Goal: Transaction & Acquisition: Purchase product/service

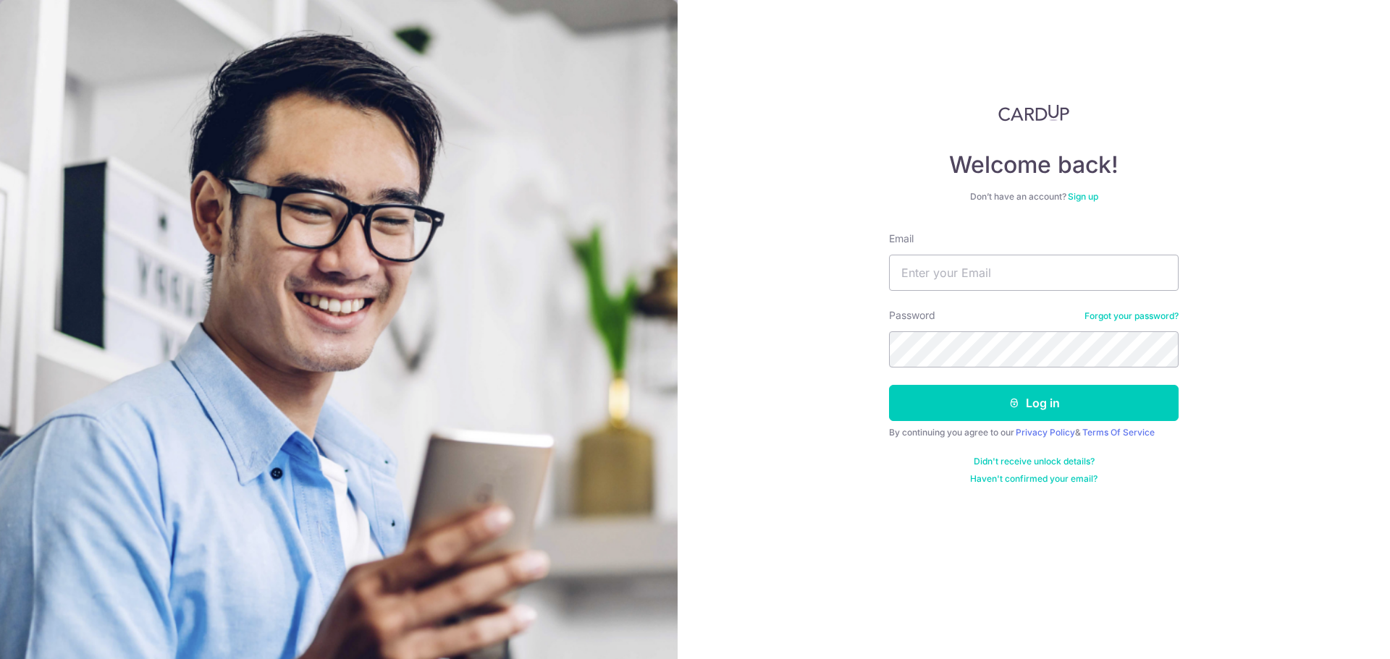
type input "allantiongson@gmail.com"
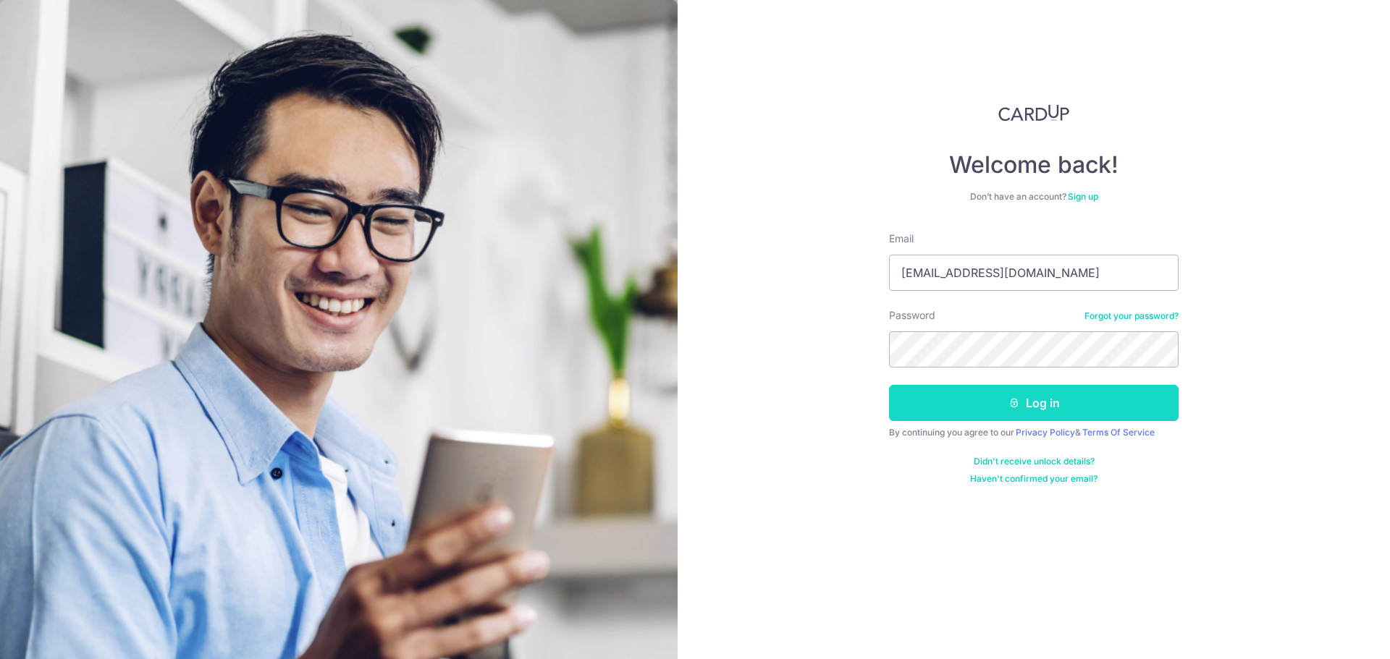
click at [1046, 407] on button "Log in" at bounding box center [1034, 403] width 290 height 36
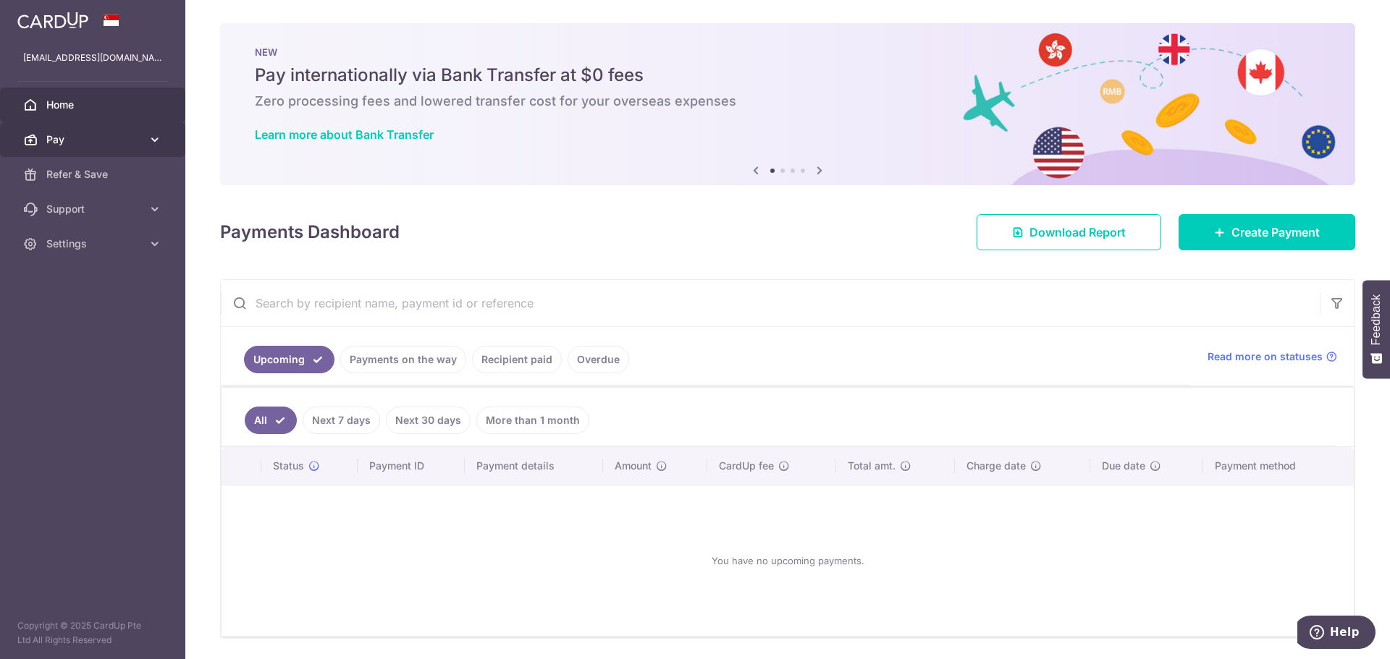
click at [153, 141] on icon at bounding box center [155, 139] width 14 height 14
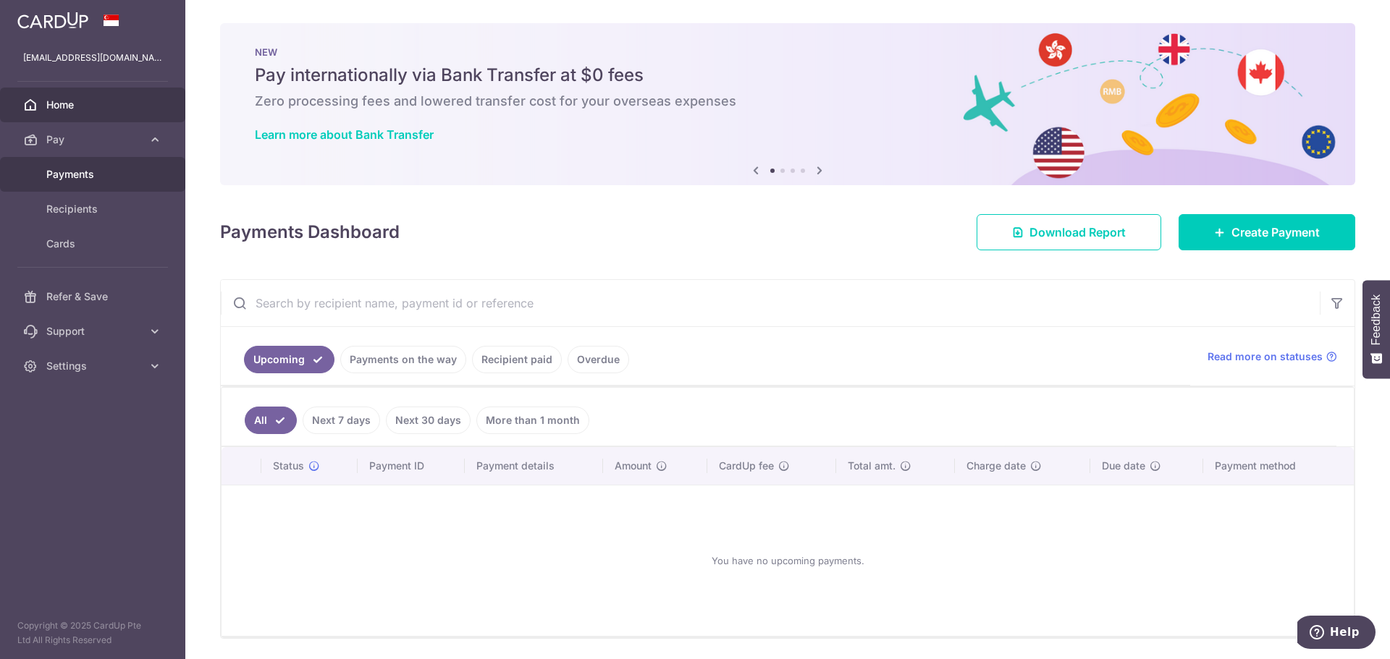
click at [103, 174] on span "Payments" at bounding box center [94, 174] width 96 height 14
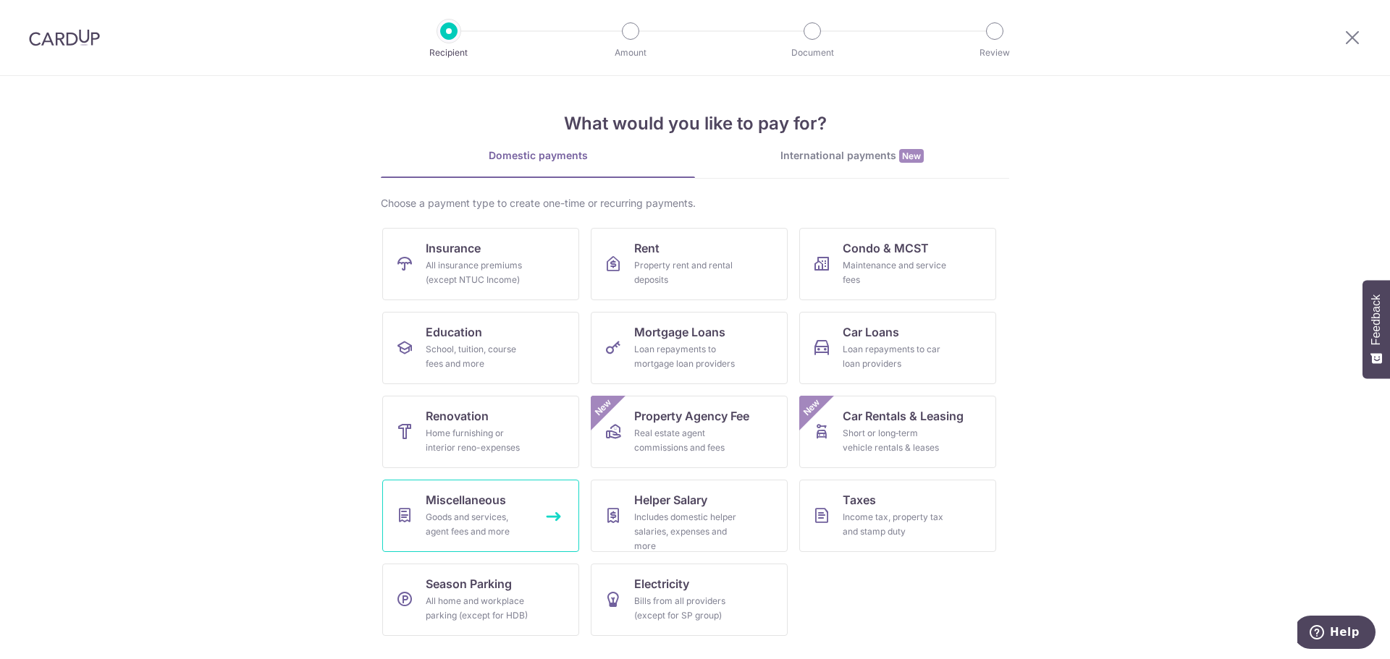
click at [554, 519] on link "Miscellaneous Goods and services, agent fees and more" at bounding box center [480, 516] width 197 height 72
click at [758, 263] on link "Rent Property rent and rental deposits" at bounding box center [689, 264] width 197 height 72
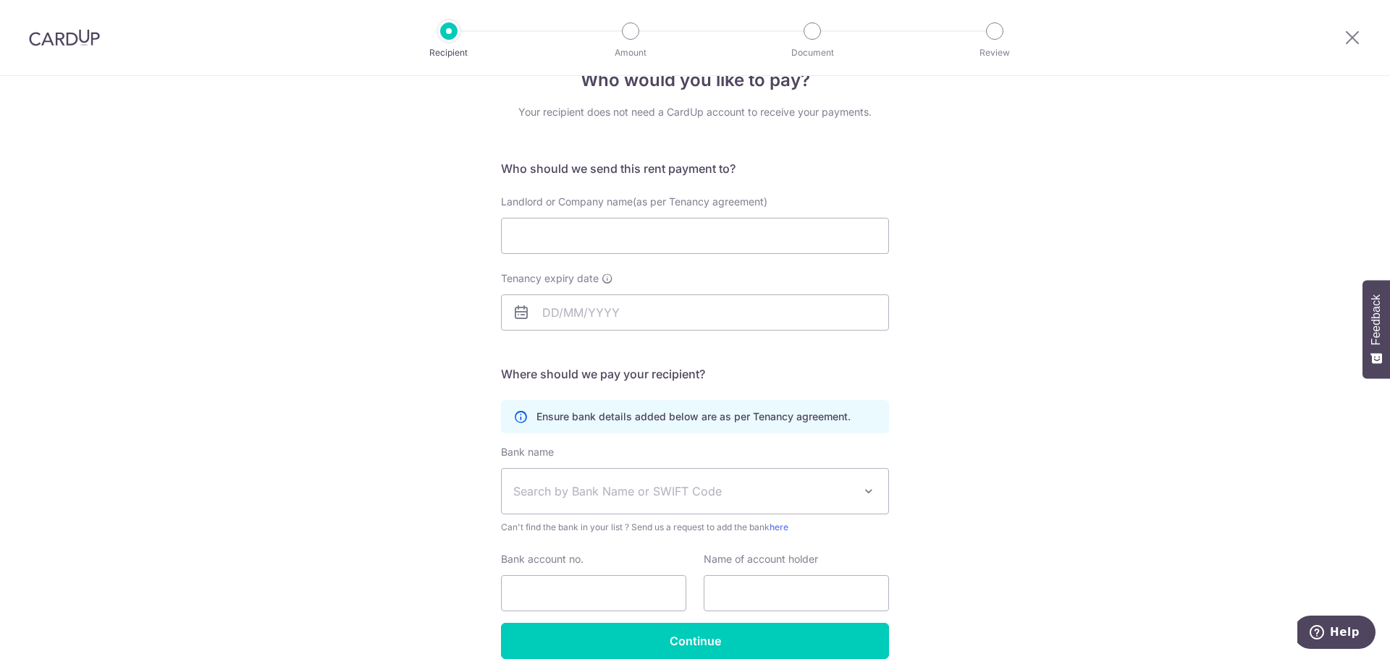
scroll to position [106, 0]
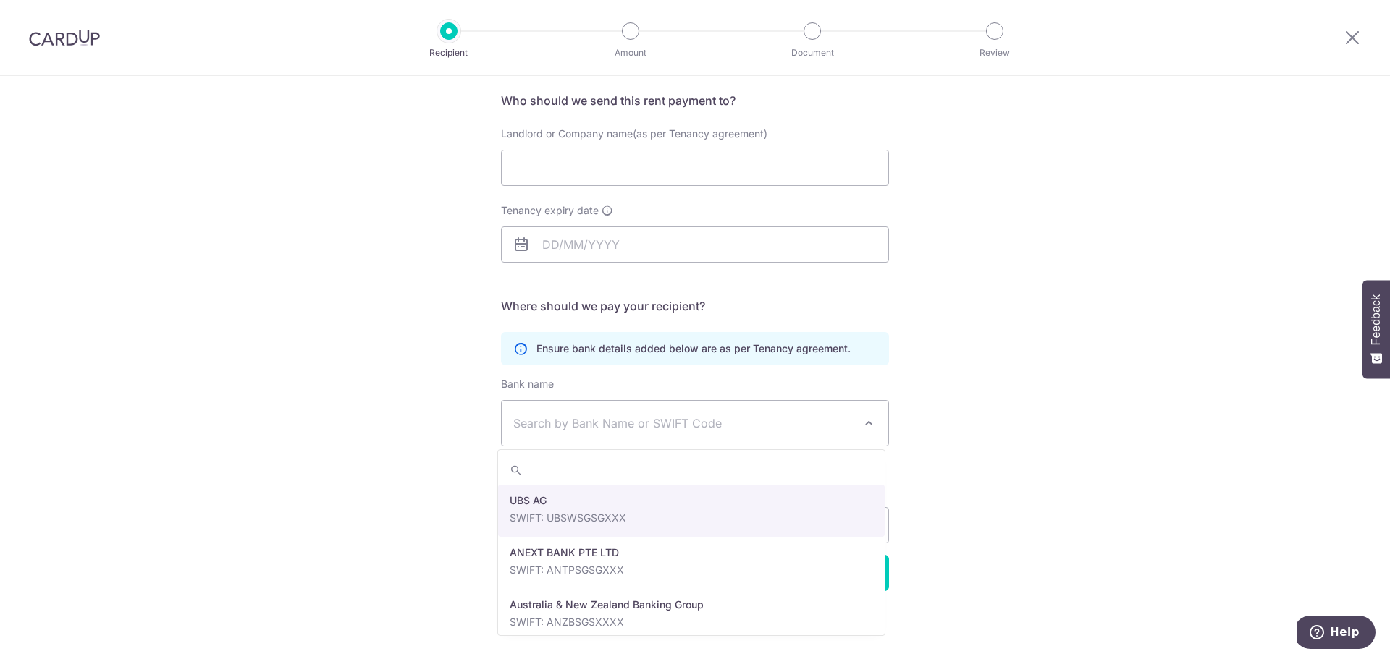
click at [865, 428] on span at bounding box center [868, 423] width 17 height 17
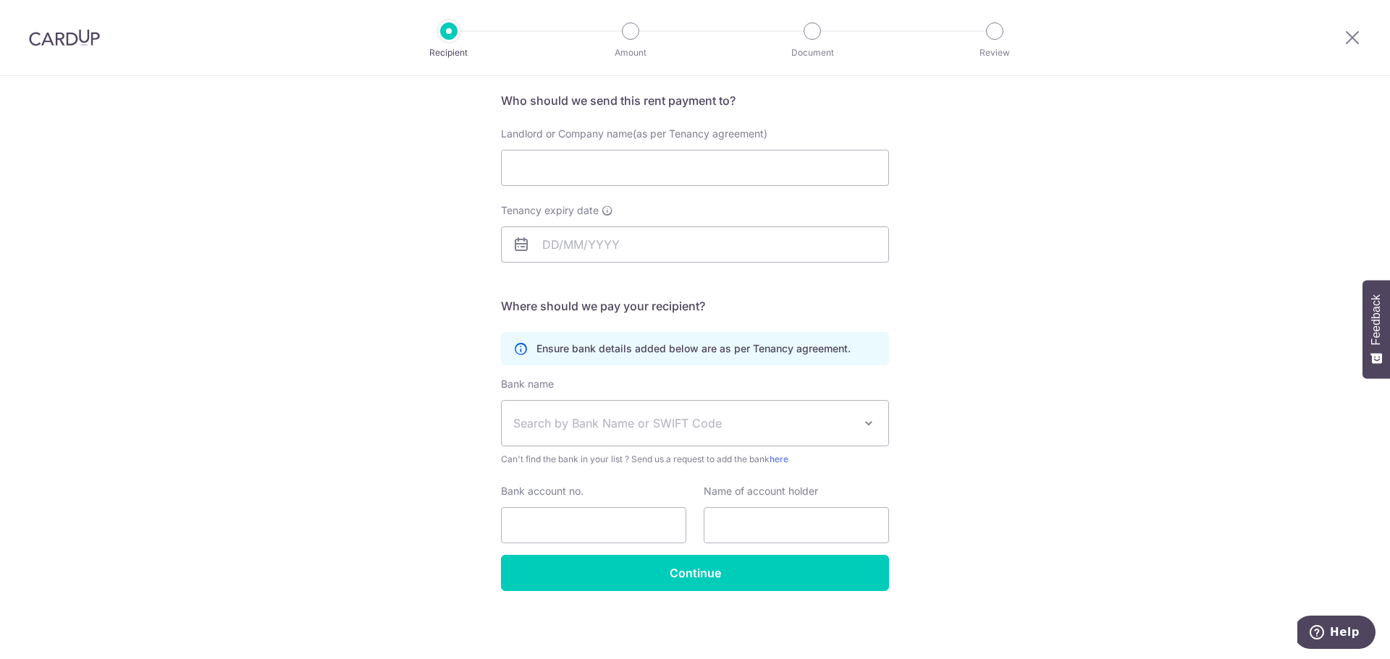
click at [1044, 452] on div "Who would you like to pay? Your recipient does not need a CardUp account to rec…" at bounding box center [695, 314] width 1390 height 689
click at [1023, 411] on div "Who would you like to pay? Your recipient does not need a CardUp account to rec…" at bounding box center [695, 314] width 1390 height 689
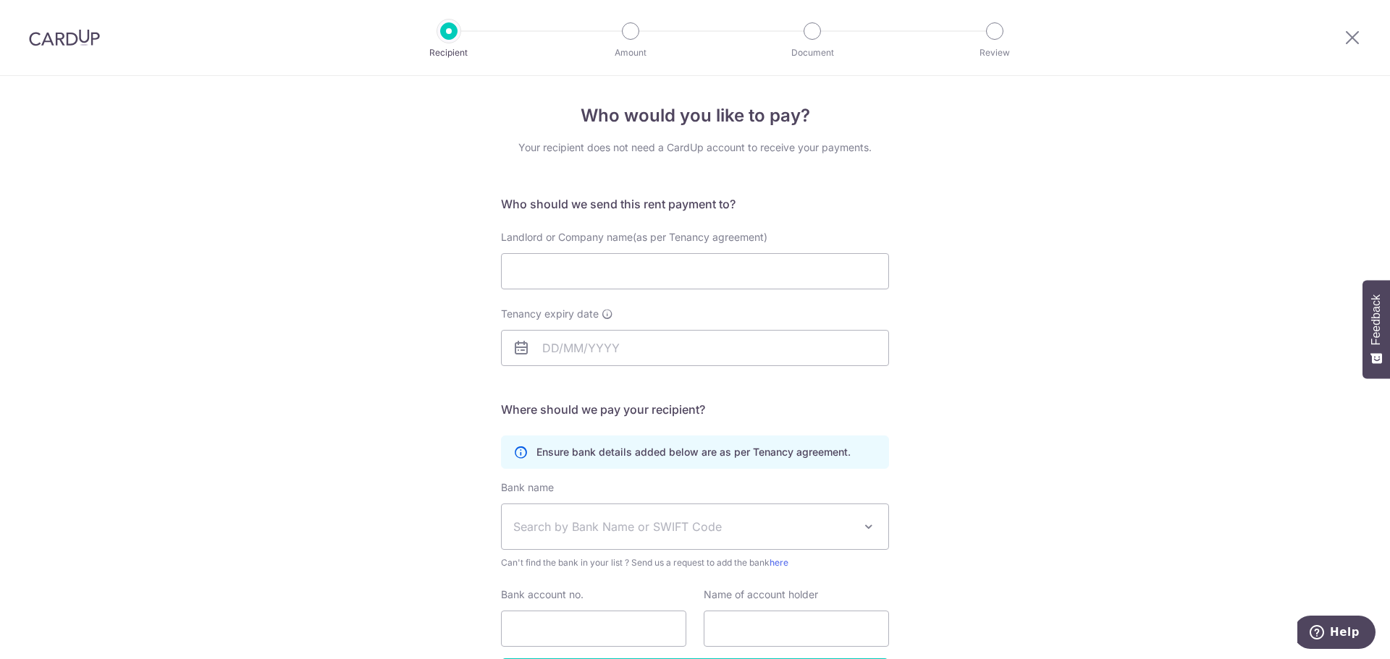
scroll to position [0, 0]
click at [49, 40] on img at bounding box center [64, 37] width 71 height 17
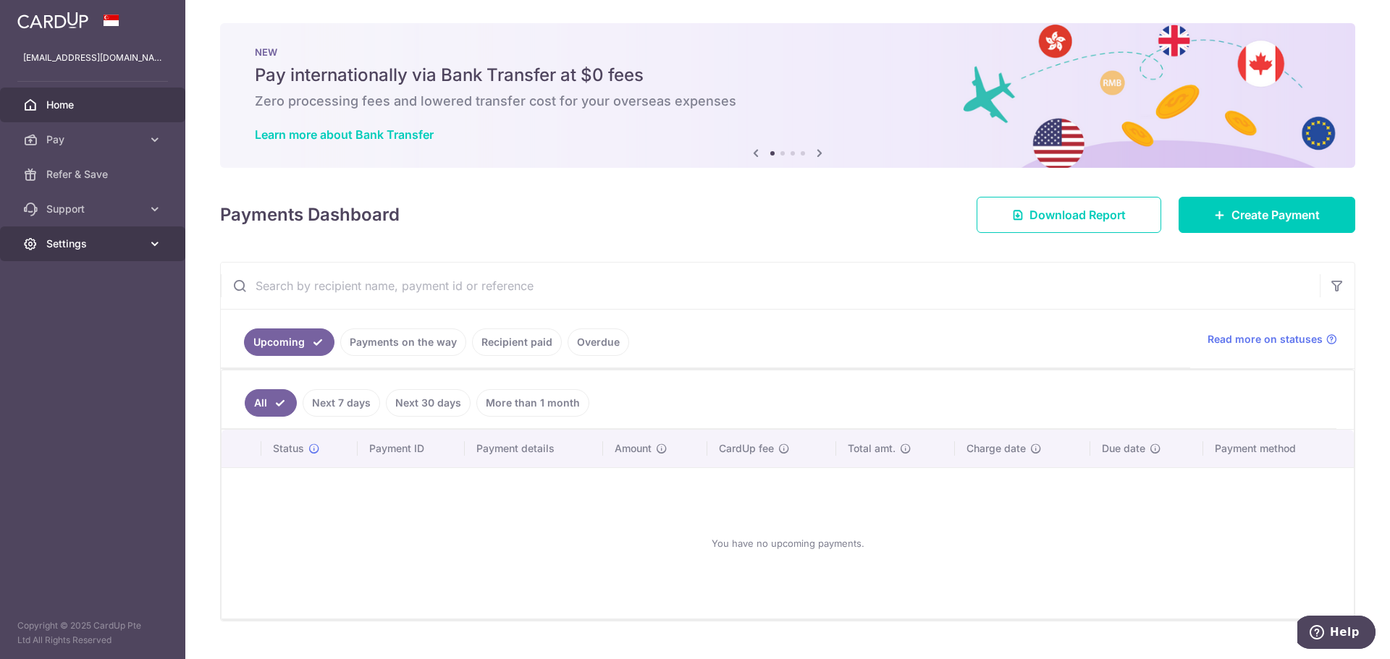
click at [158, 249] on icon at bounding box center [155, 244] width 14 height 14
click at [159, 215] on icon at bounding box center [155, 209] width 14 height 14
click at [813, 154] on icon at bounding box center [819, 153] width 17 height 18
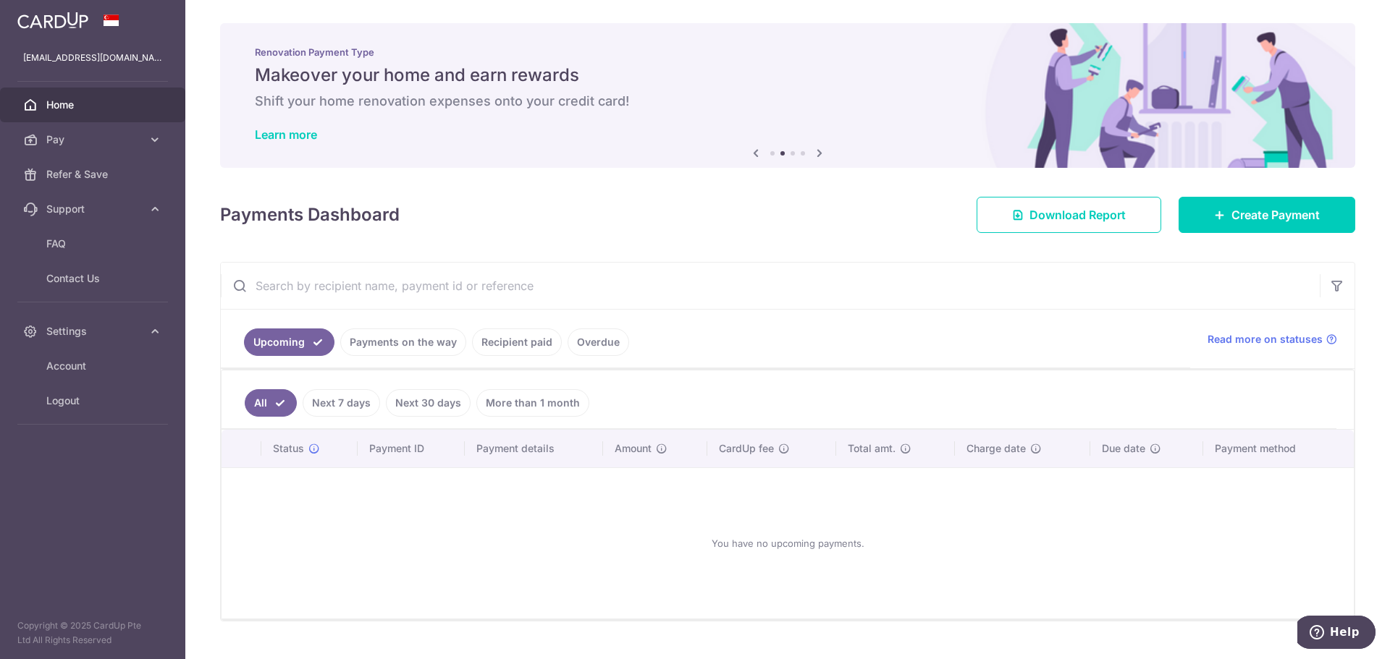
click at [813, 154] on icon at bounding box center [819, 153] width 17 height 18
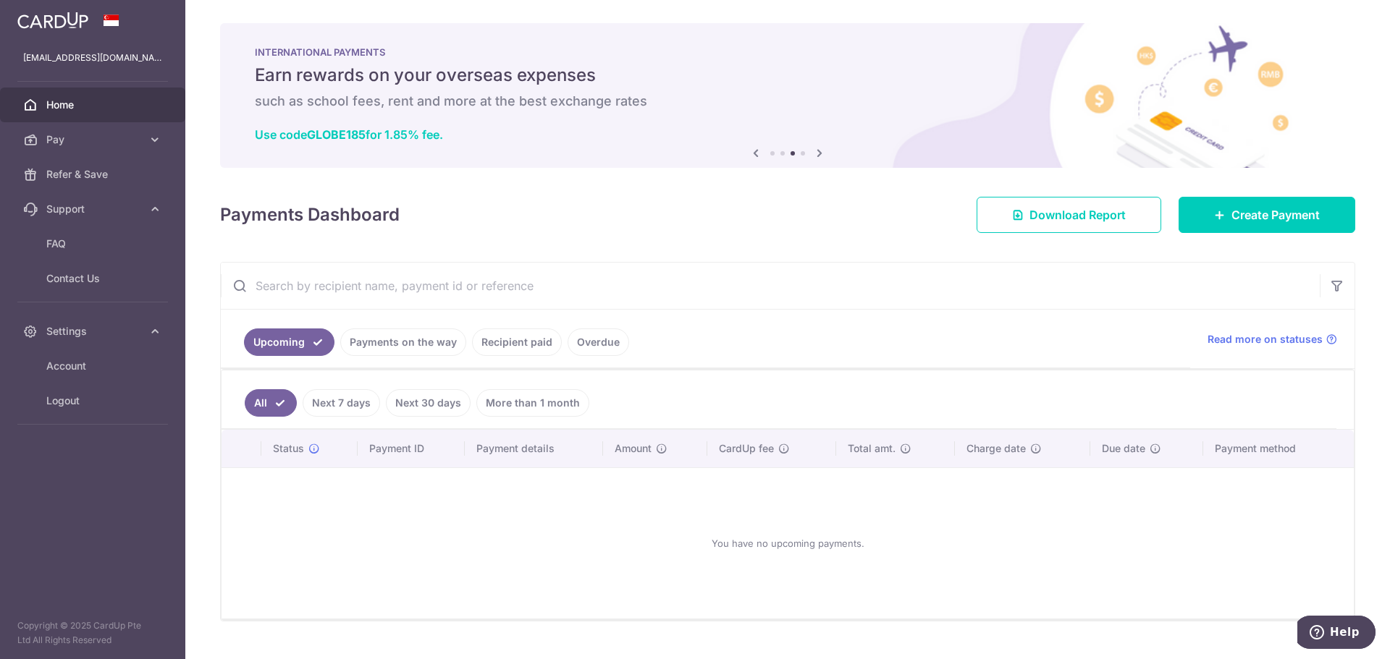
click at [753, 154] on icon at bounding box center [755, 153] width 17 height 18
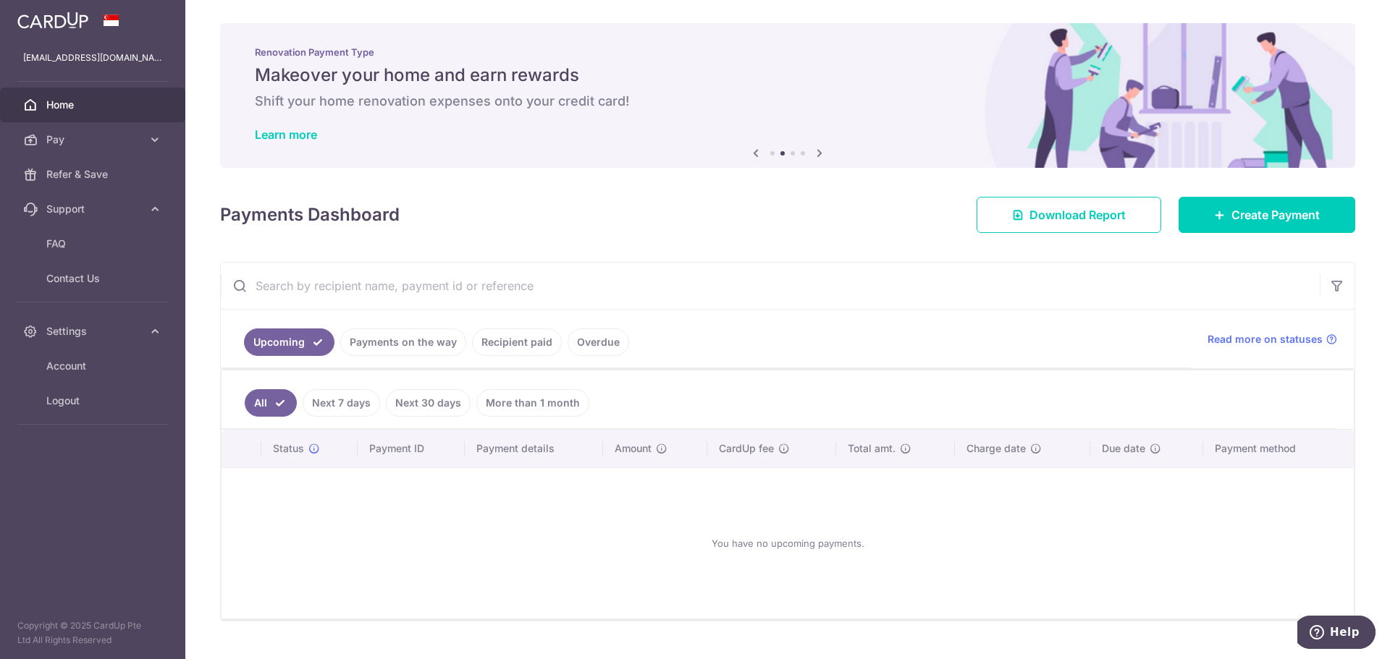
click at [753, 154] on icon at bounding box center [755, 153] width 17 height 18
click at [753, 153] on icon at bounding box center [755, 153] width 17 height 18
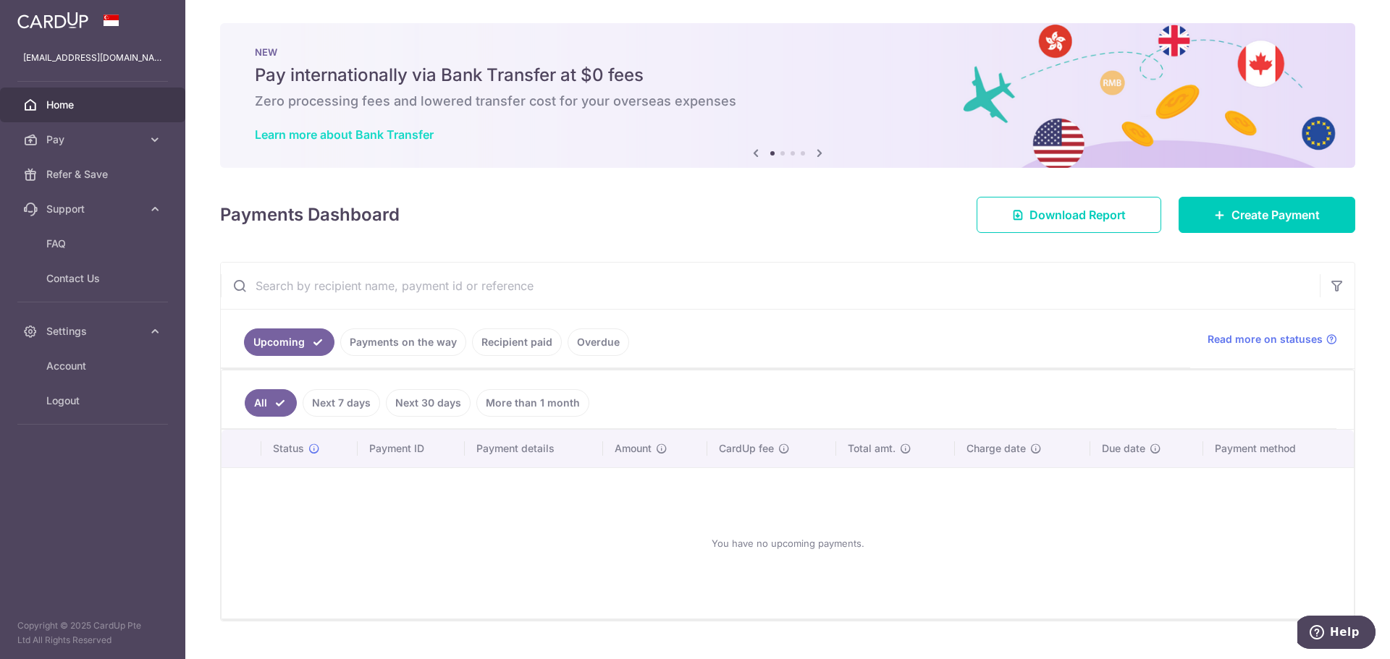
click at [373, 136] on link "Learn more about Bank Transfer" at bounding box center [344, 134] width 179 height 14
